Goal: Transaction & Acquisition: Purchase product/service

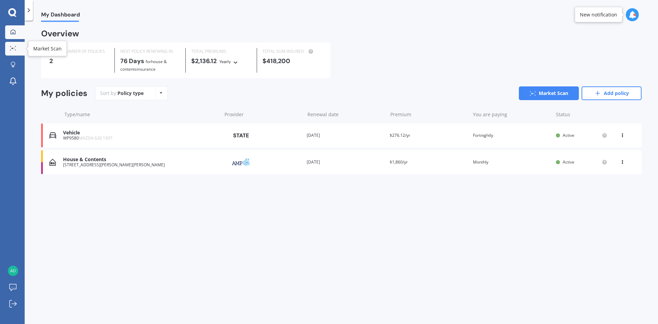
click at [13, 51] on div at bounding box center [13, 48] width 10 height 5
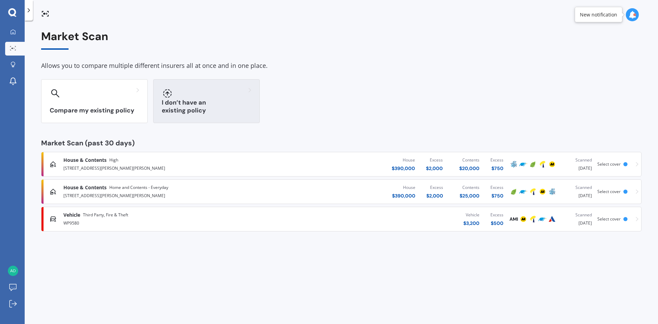
click at [231, 100] on div "I don’t have an existing policy" at bounding box center [206, 101] width 107 height 44
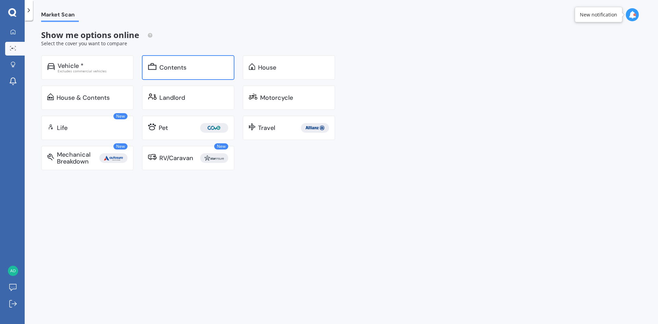
click at [185, 67] on div "Contents" at bounding box center [172, 67] width 27 height 7
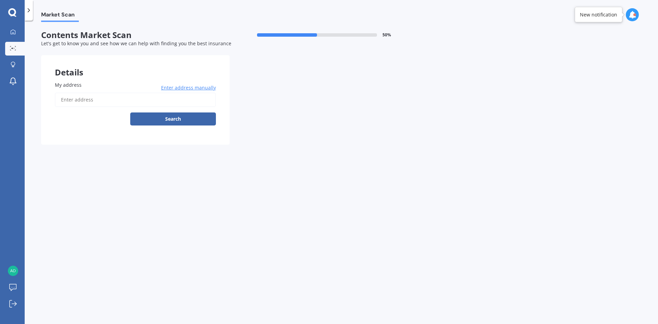
click at [118, 101] on input "My address" at bounding box center [135, 100] width 161 height 14
type input "[STREET_ADDRESS][PERSON_NAME][PERSON_NAME]"
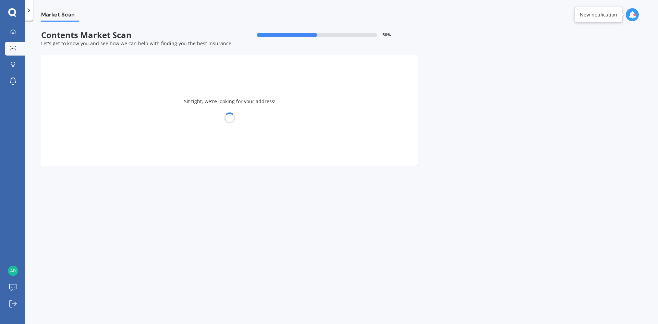
select select "24"
select select "12"
select select "1991"
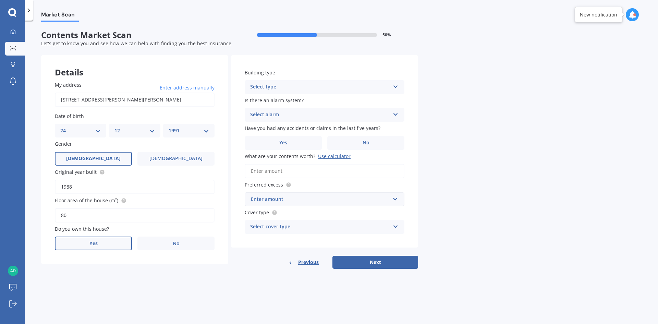
click at [112, 245] on label "Yes" at bounding box center [93, 244] width 77 height 14
click at [0, 0] on input "Yes" at bounding box center [0, 0] width 0 height 0
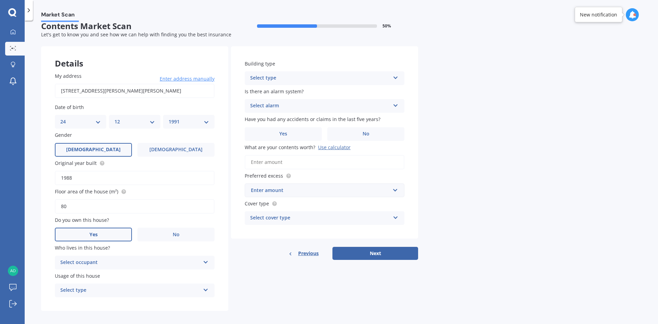
scroll to position [14, 0]
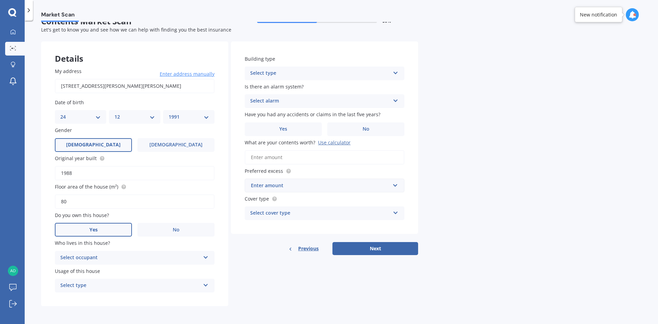
click at [109, 256] on div "Select occupant" at bounding box center [130, 258] width 140 height 8
click at [102, 274] on div "Owner" at bounding box center [134, 271] width 159 height 12
click at [99, 285] on div "Select type" at bounding box center [130, 286] width 140 height 8
click at [93, 299] on div "Permanent" at bounding box center [134, 299] width 159 height 12
click at [276, 72] on div "Select type" at bounding box center [320, 73] width 140 height 8
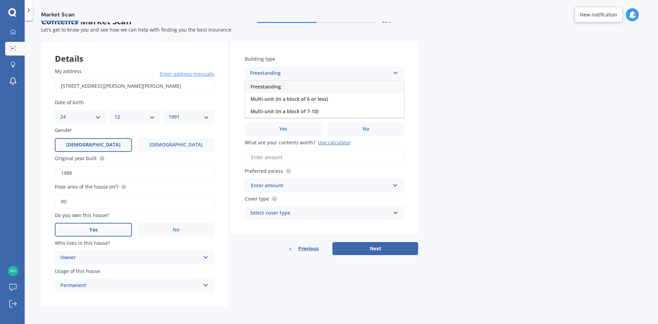
click at [280, 88] on span "Freestanding" at bounding box center [266, 86] width 31 height 7
click at [280, 103] on div "Select alarm" at bounding box center [320, 101] width 140 height 8
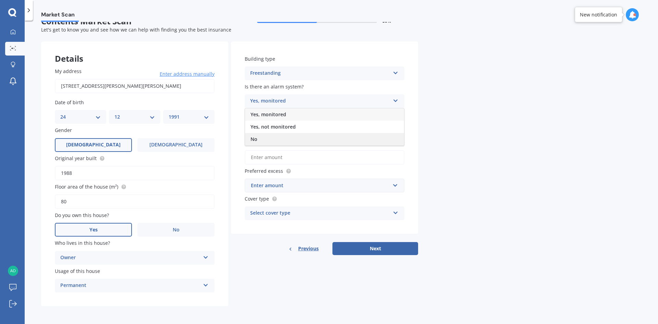
click at [272, 139] on div "No" at bounding box center [324, 139] width 159 height 12
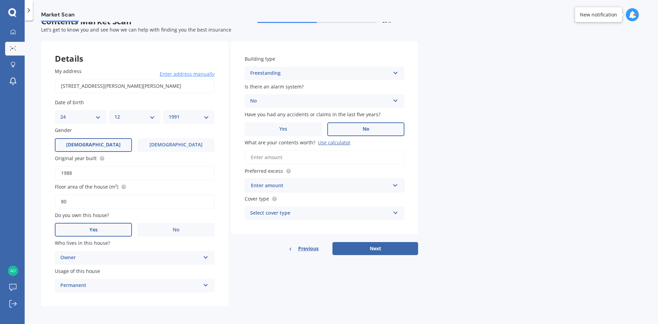
click at [346, 131] on label "No" at bounding box center [365, 129] width 77 height 14
click at [0, 0] on input "No" at bounding box center [0, 0] width 0 height 0
click at [287, 161] on input "What are your contents worth? Use calculator" at bounding box center [325, 157] width 160 height 14
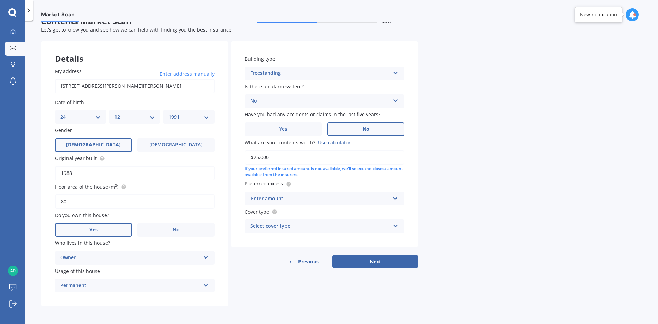
drag, startPoint x: 291, startPoint y: 159, endPoint x: 208, endPoint y: 160, distance: 82.6
click at [208, 160] on div "Details My address [STREET_ADDRESS][PERSON_NAME][PERSON_NAME] Enter address man…" at bounding box center [229, 173] width 377 height 265
type input "$25,000"
click at [290, 198] on div "Enter amount" at bounding box center [320, 199] width 139 height 8
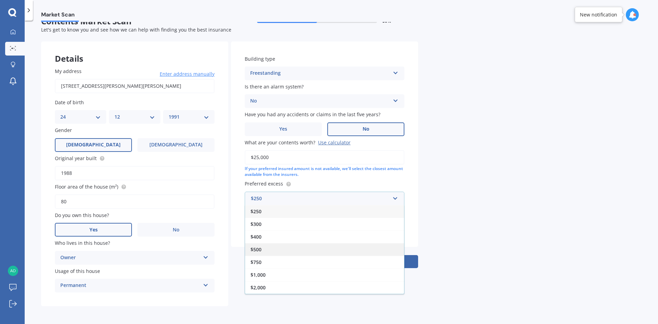
click at [285, 245] on div "$500" at bounding box center [324, 249] width 159 height 13
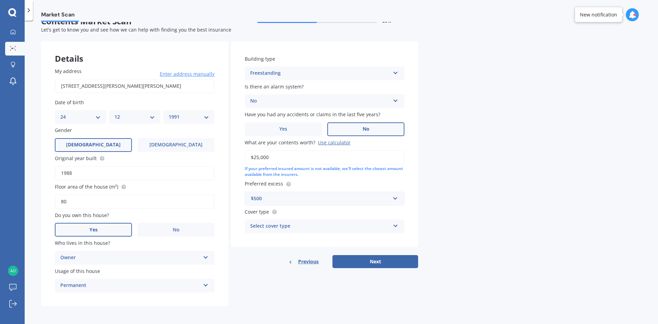
click at [281, 224] on div "Select cover type" at bounding box center [320, 226] width 140 height 8
click at [286, 215] on label "Cover type" at bounding box center [323, 211] width 157 height 7
click at [274, 225] on div "High" at bounding box center [320, 226] width 140 height 8
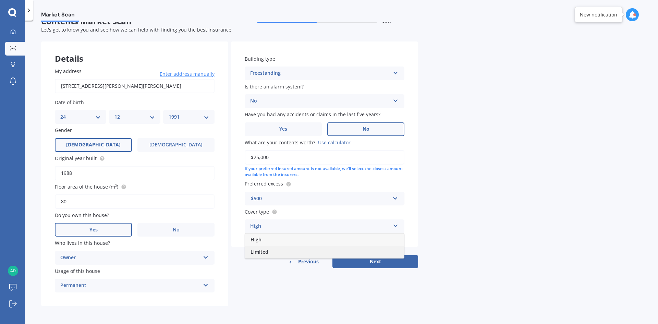
click at [274, 253] on div "Limited" at bounding box center [324, 252] width 159 height 12
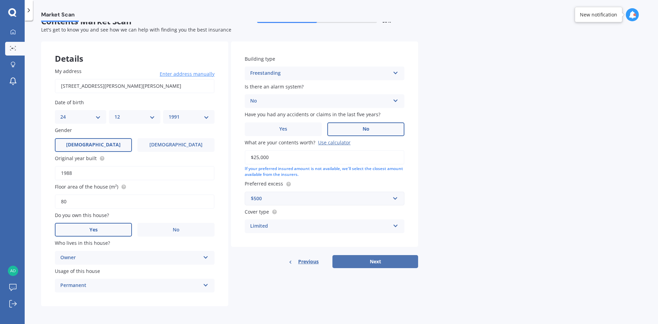
click at [379, 263] on button "Next" at bounding box center [376, 261] width 86 height 13
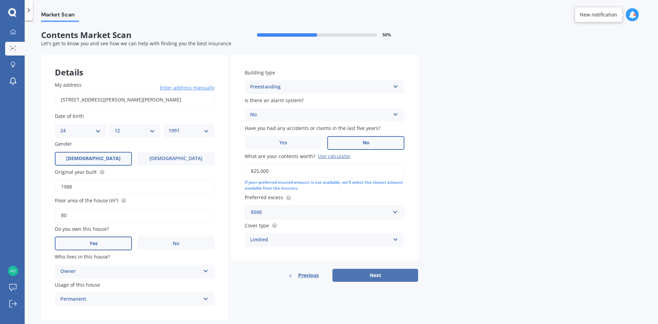
select select "24"
select select "12"
select select "1991"
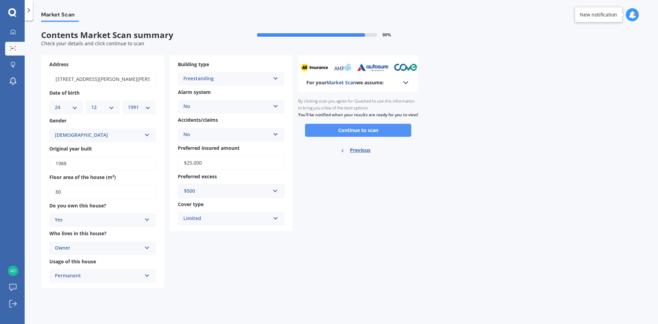
click at [358, 136] on button "Continue to scan" at bounding box center [358, 130] width 106 height 13
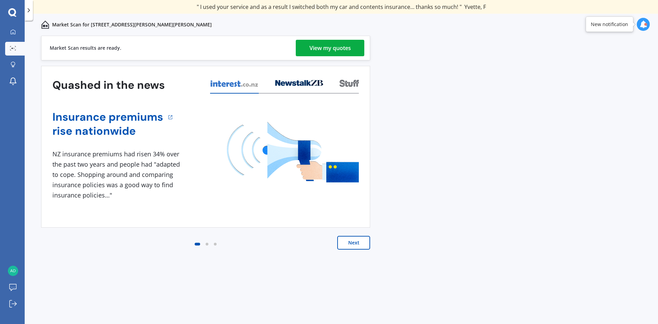
click at [339, 50] on div "View my quotes" at bounding box center [330, 48] width 41 height 16
